Goal: Register for event/course

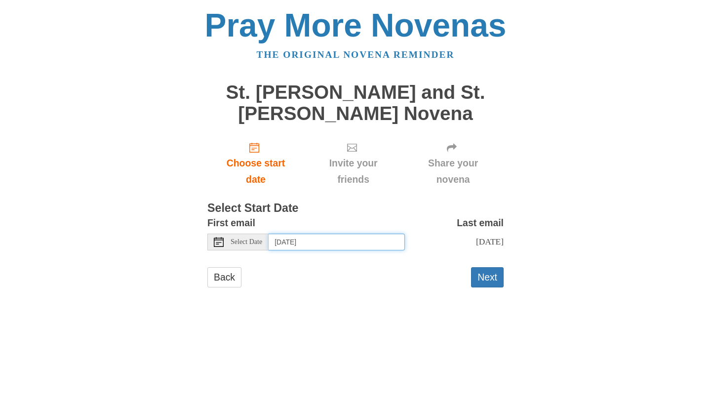
click at [334, 240] on input "Monday, October 13th" at bounding box center [337, 242] width 136 height 17
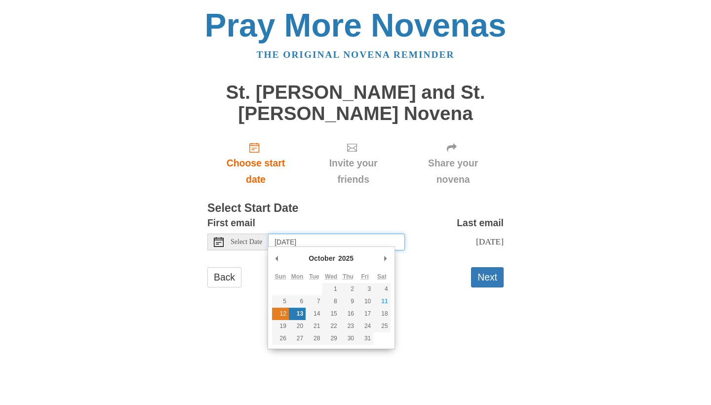
type input "Sunday, October 12th"
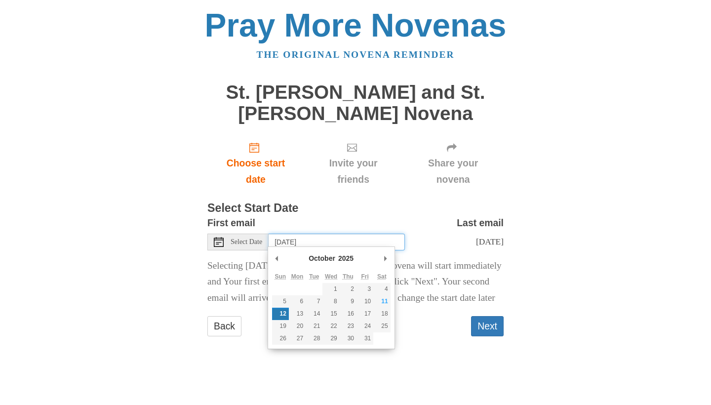
click at [299, 239] on input "Sunday, October 12th" at bounding box center [337, 242] width 136 height 17
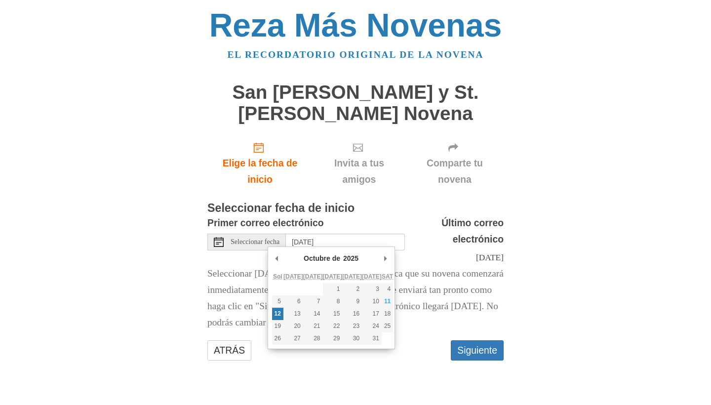
click at [539, 167] on div "Reza Más Novenas EL RECORDATORIO ORIGINAL DE LA NOVENA San Carlo Acutis y St. P…" at bounding box center [356, 195] width 578 height 390
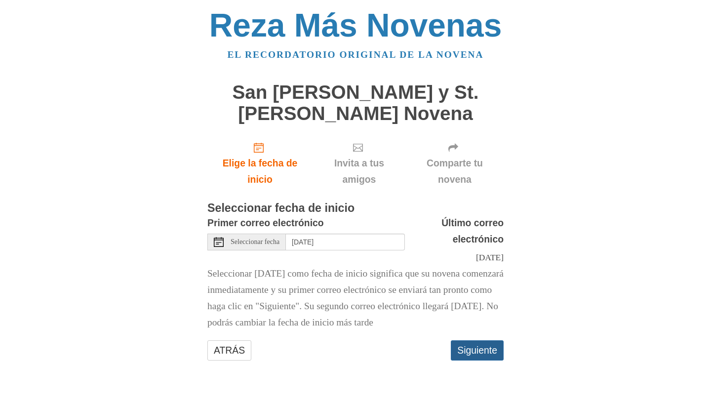
click at [472, 359] on button "Siguiente" at bounding box center [477, 350] width 53 height 20
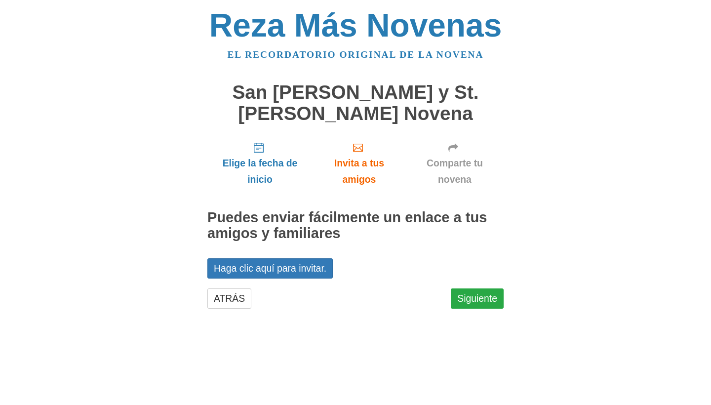
click at [480, 290] on link "Siguiente" at bounding box center [477, 298] width 53 height 20
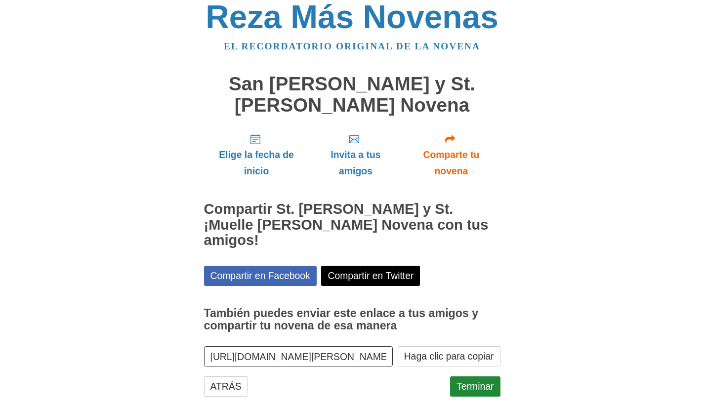
scroll to position [8, 0]
click at [462, 377] on link "Terminar" at bounding box center [475, 387] width 50 height 20
